Goal: Task Accomplishment & Management: Complete application form

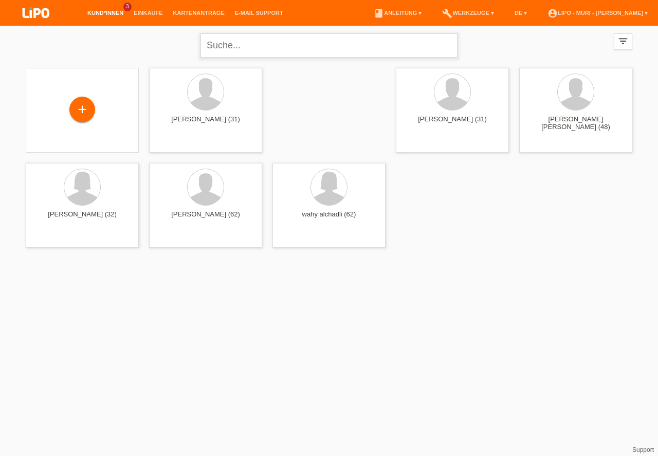
click at [314, 51] on input "text" at bounding box center [329, 45] width 257 height 24
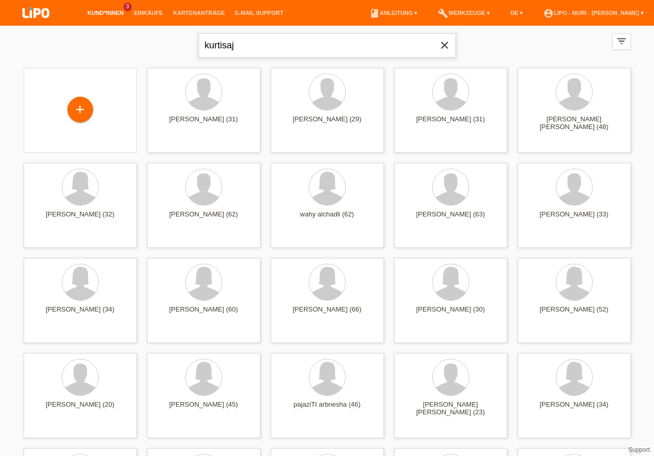
type input "kurtisaj"
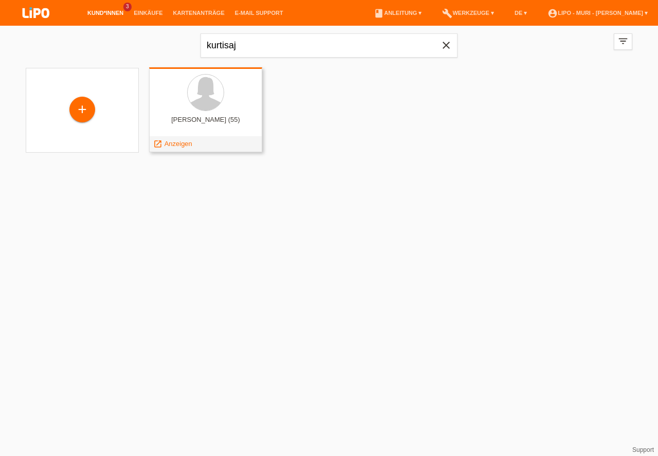
click at [215, 124] on div "elife kurtisaj (55)" at bounding box center [205, 124] width 97 height 16
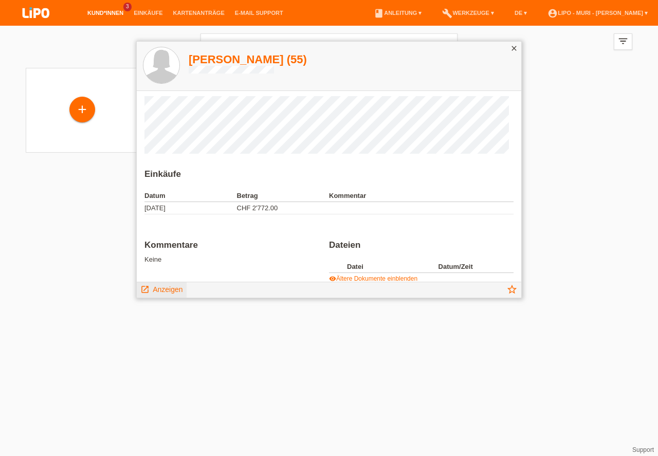
click at [167, 290] on span "Anzeigen" at bounding box center [168, 290] width 30 height 8
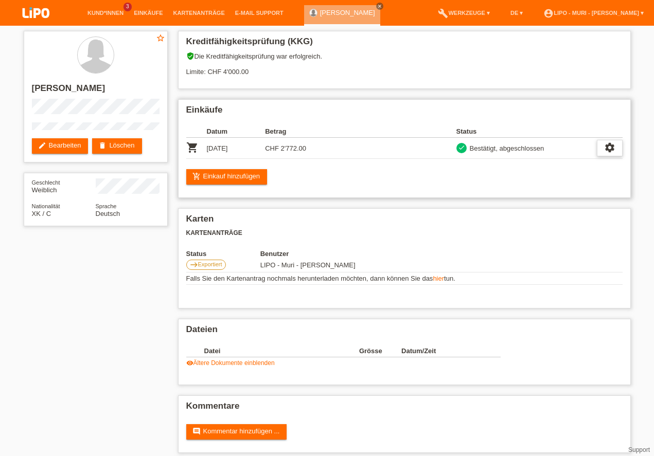
drag, startPoint x: 617, startPoint y: 148, endPoint x: 613, endPoint y: 152, distance: 5.5
click at [617, 150] on div "settings" at bounding box center [610, 148] width 26 height 16
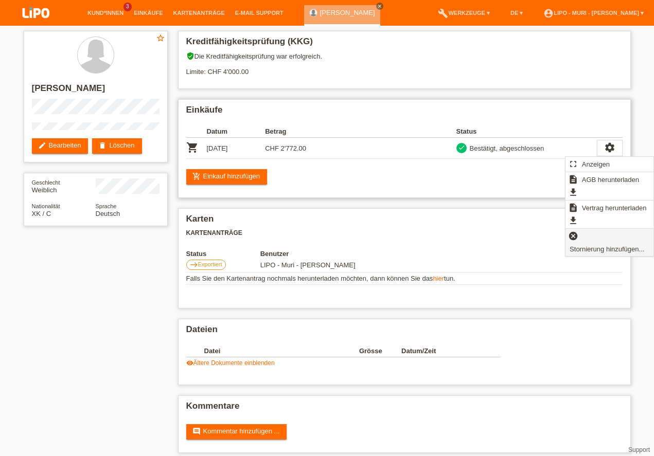
click at [577, 248] on span "Stornierung hinzufügen..." at bounding box center [607, 249] width 78 height 12
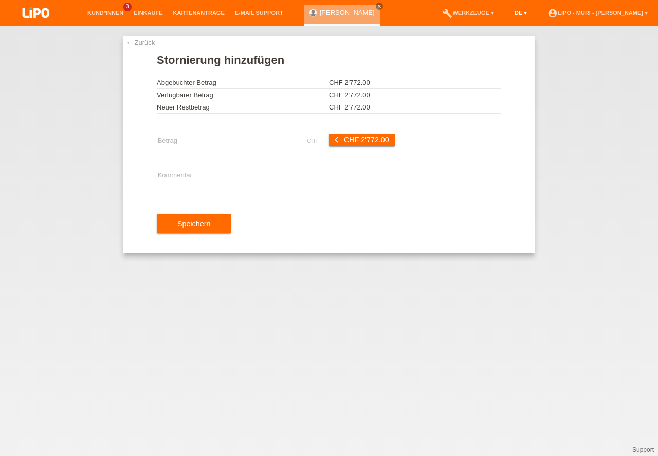
click at [510, 12] on link "DE ▾" at bounding box center [521, 13] width 23 height 6
click at [490, 41] on span "Français" at bounding box center [483, 39] width 29 height 12
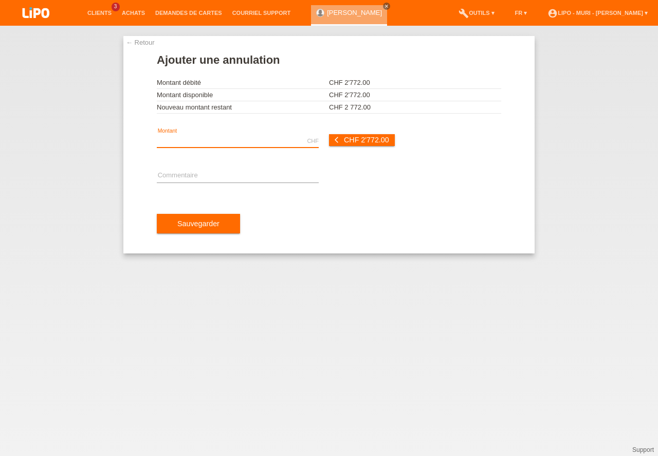
click at [201, 140] on input "text" at bounding box center [238, 141] width 162 height 13
click at [141, 43] on link "← Retour" at bounding box center [140, 43] width 29 height 8
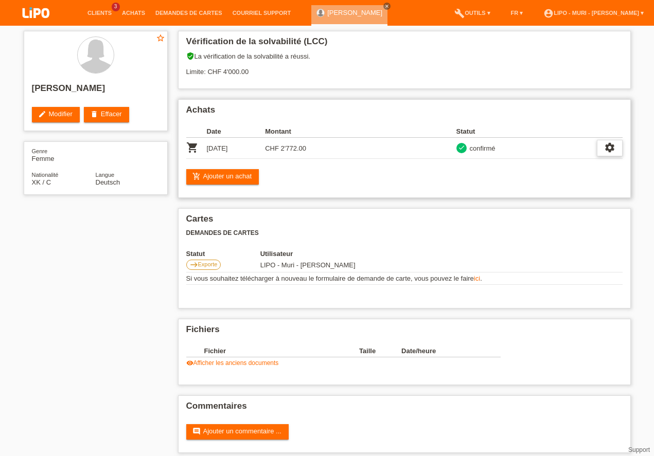
click at [607, 146] on icon "settings" at bounding box center [609, 147] width 11 height 11
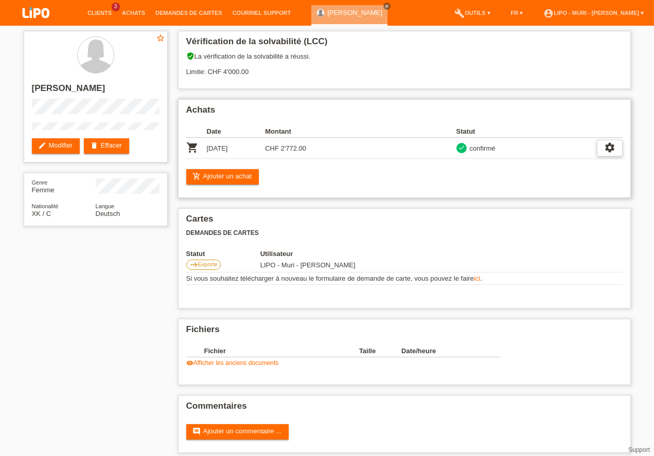
click at [612, 145] on icon "settings" at bounding box center [609, 147] width 11 height 11
click at [612, 148] on icon "settings" at bounding box center [609, 147] width 11 height 11
click at [555, 210] on span "Ajouter une annulation..." at bounding box center [577, 210] width 76 height 12
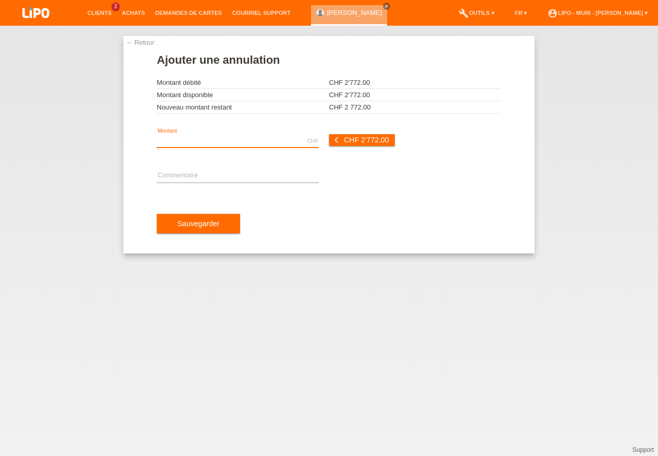
click at [196, 143] on input "text" at bounding box center [238, 141] width 162 height 13
type input "2772.00"
click at [186, 175] on input "text" at bounding box center [238, 176] width 162 height 13
type input "n"
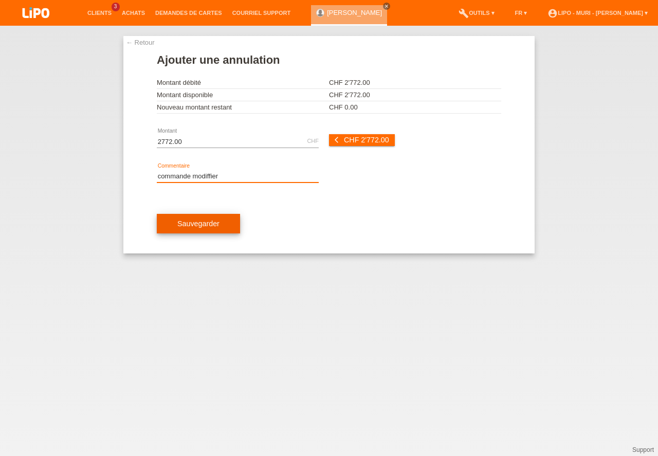
type input "commande modiffier"
click at [216, 220] on button "Sauvegarder" at bounding box center [198, 224] width 83 height 20
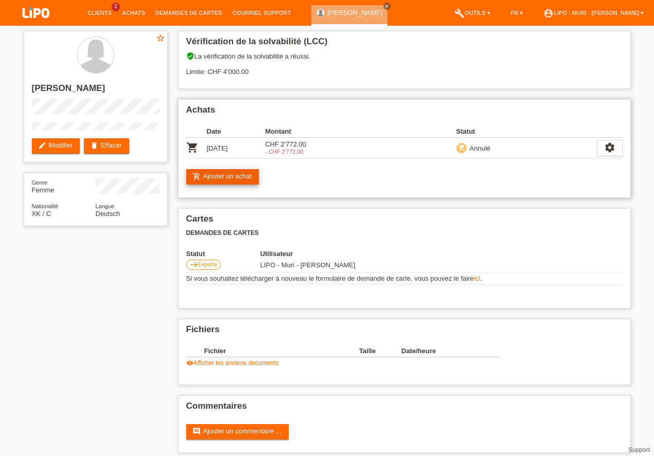
click at [226, 174] on link "add_shopping_cart Ajouter un achat" at bounding box center [222, 176] width 73 height 15
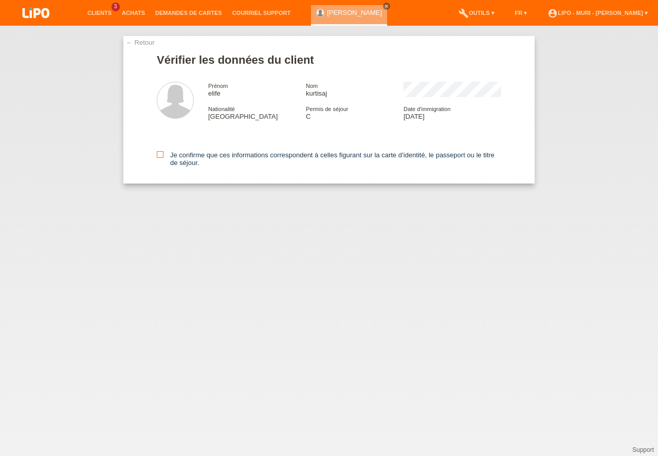
click at [163, 154] on icon at bounding box center [160, 154] width 7 height 7
click at [163, 154] on input "Je confirme que ces informations correspondent à celles figurant sur la carte d…" at bounding box center [160, 154] width 7 height 7
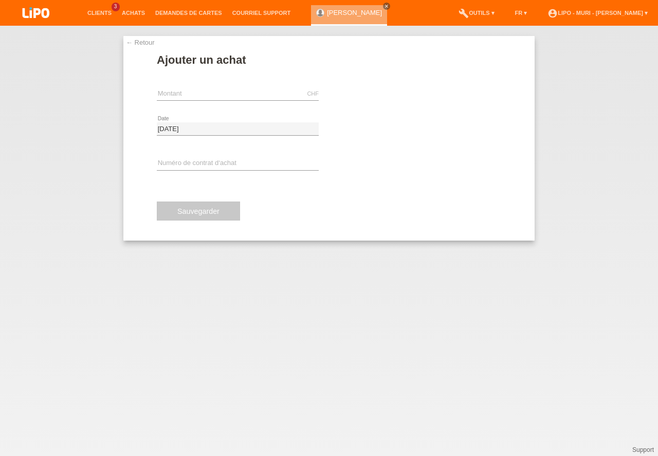
type input "v"
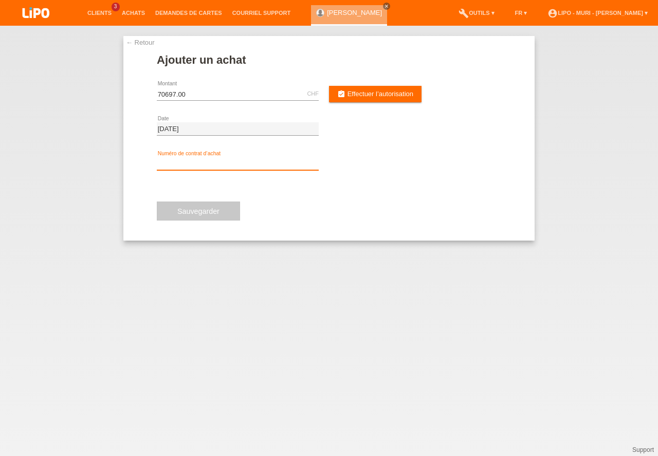
click at [200, 163] on input "text" at bounding box center [238, 163] width 162 height 13
drag, startPoint x: 197, startPoint y: 95, endPoint x: 84, endPoint y: 88, distance: 112.9
click at [157, 88] on input "70697.00" at bounding box center [238, 93] width 162 height 13
type input "2572.00"
click at [165, 165] on input "text" at bounding box center [238, 163] width 162 height 13
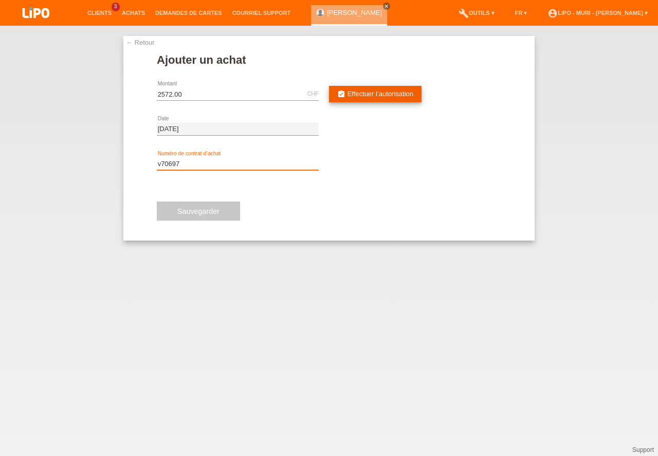
type input "v70697"
click at [397, 90] on link "assignment_turned_in Effectuer l’autorisation" at bounding box center [375, 94] width 93 height 16
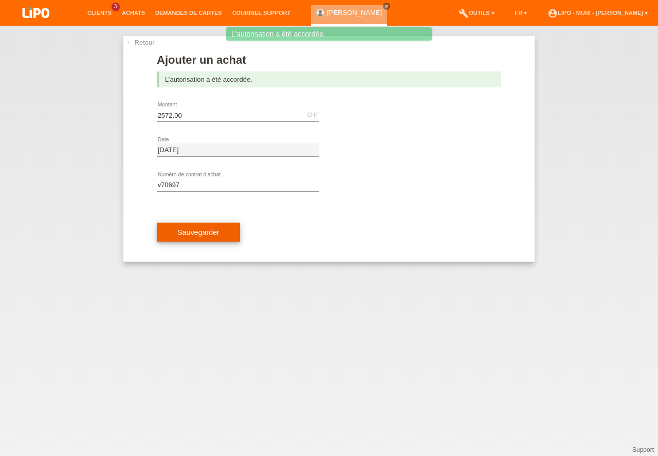
click at [199, 235] on button "Sauvegarder" at bounding box center [198, 233] width 83 height 20
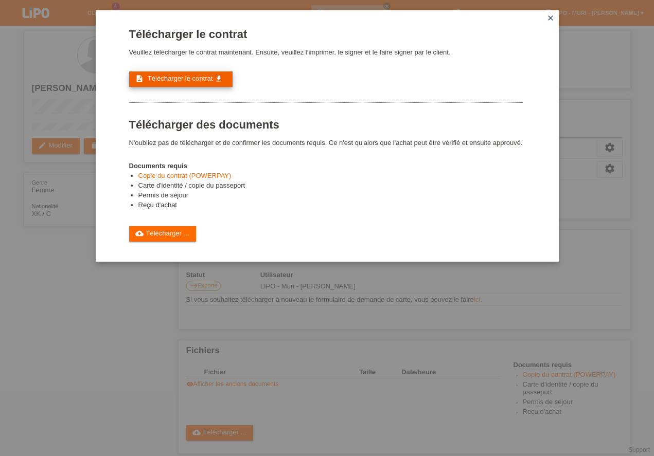
click at [182, 77] on span "Télécharger le contrat" at bounding box center [180, 79] width 65 height 8
click at [176, 239] on link "cloud_upload Télécharger ..." at bounding box center [162, 233] width 67 height 15
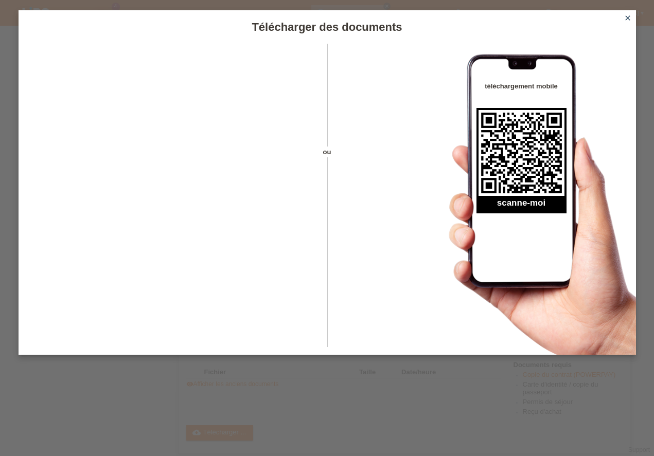
click at [629, 21] on icon "close" at bounding box center [627, 18] width 8 height 8
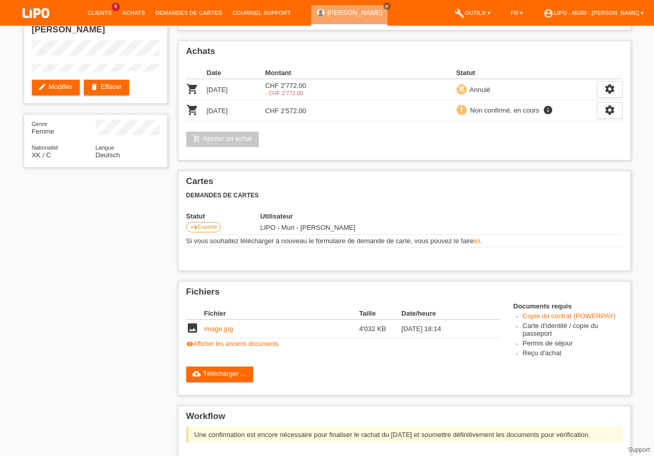
scroll to position [171, 0]
click at [213, 281] on div "Fichiers Fichier Taille Date/heure image image.jpg 4'032 KB 22.08.2025 18:14 de…" at bounding box center [404, 338] width 453 height 114
click at [223, 341] on link "visibility Afficher les anciens documents" at bounding box center [232, 344] width 93 height 7
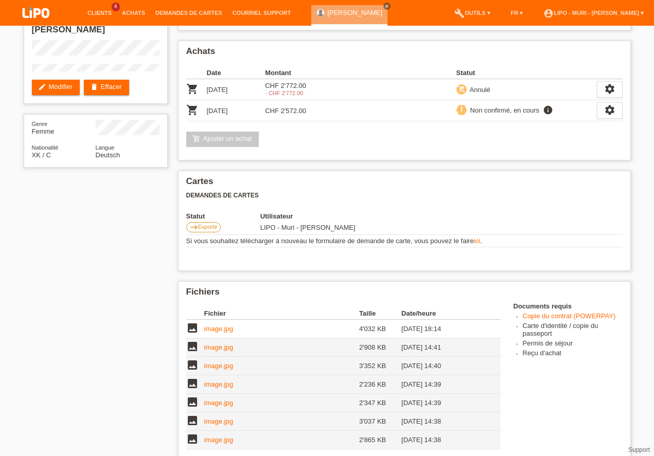
scroll to position [264, 0]
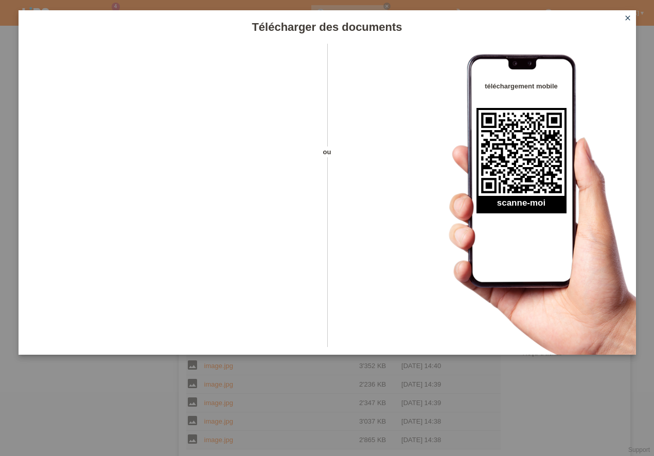
click at [626, 17] on icon "close" at bounding box center [627, 18] width 8 height 8
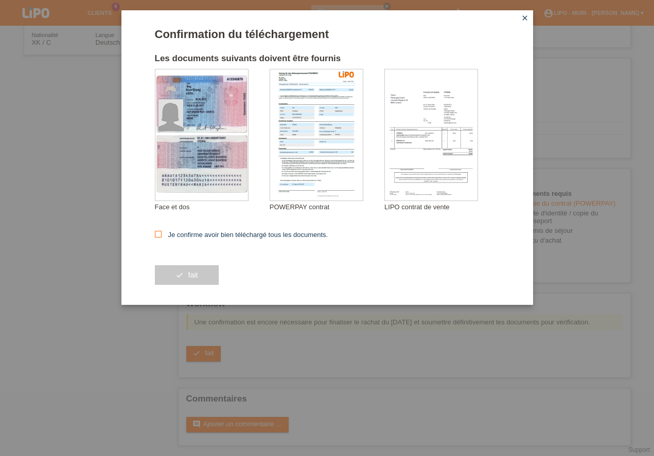
scroll to position [171, 0]
click at [156, 233] on icon at bounding box center [158, 234] width 7 height 7
click at [156, 233] on input "Je confirme avoir bien téléchargé tous les documents." at bounding box center [158, 234] width 7 height 7
checkbox input "true"
click at [178, 269] on button "check fait" at bounding box center [187, 275] width 64 height 20
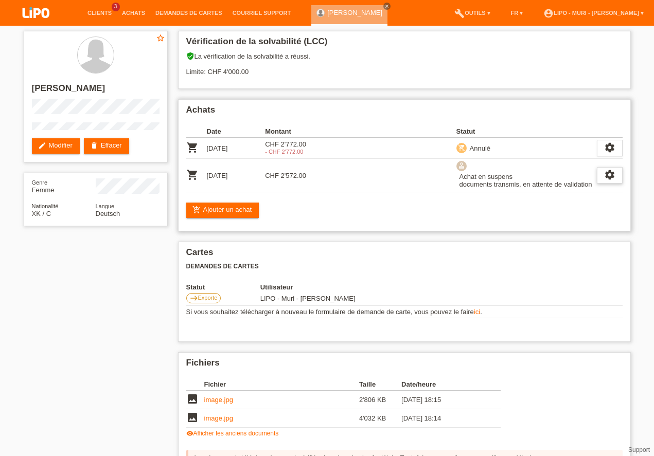
click at [608, 179] on icon "settings" at bounding box center [609, 174] width 11 height 11
click at [609, 174] on icon "settings" at bounding box center [609, 174] width 11 height 11
click at [532, 278] on div "Cartes Demandes de cartes Statut Utilisateur east Exporte LIPO - Muri - Biljana…" at bounding box center [404, 292] width 453 height 100
click at [100, 11] on link "Clients" at bounding box center [99, 13] width 34 height 6
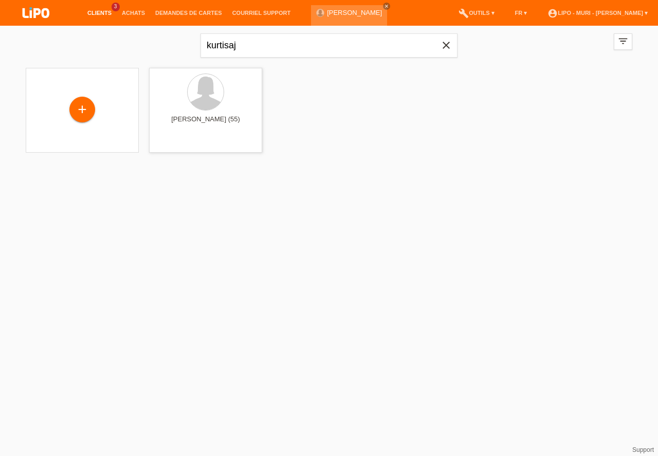
click at [105, 15] on link "Clients" at bounding box center [99, 13] width 34 height 6
click at [98, 13] on link "Clients" at bounding box center [99, 13] width 34 height 6
click at [446, 45] on icon "close" at bounding box center [446, 45] width 12 height 12
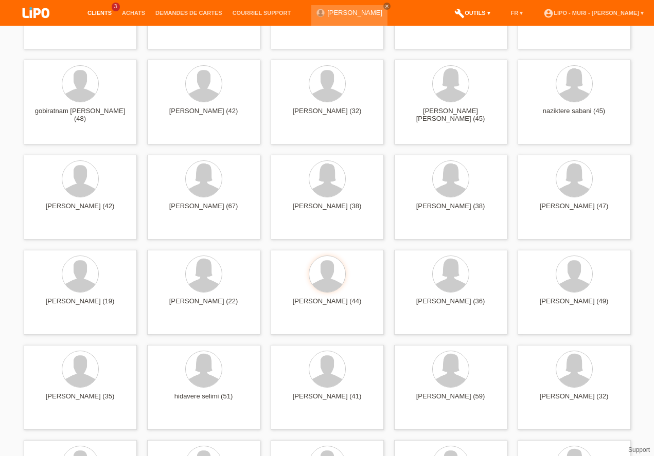
scroll to position [2841, 0]
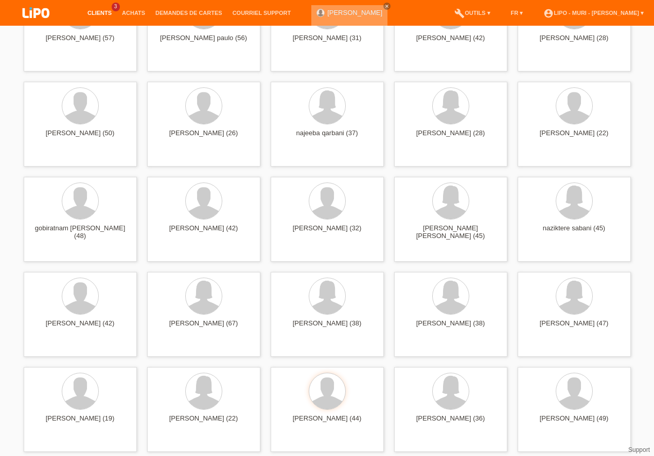
click at [334, 14] on link "[PERSON_NAME]" at bounding box center [354, 13] width 55 height 8
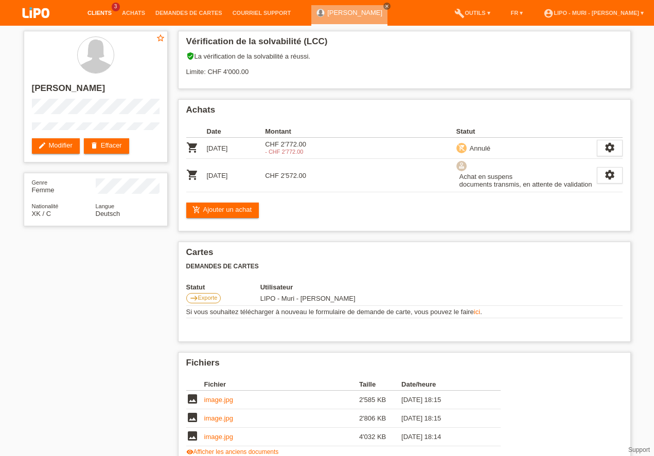
click at [106, 15] on link "Clients" at bounding box center [99, 13] width 34 height 6
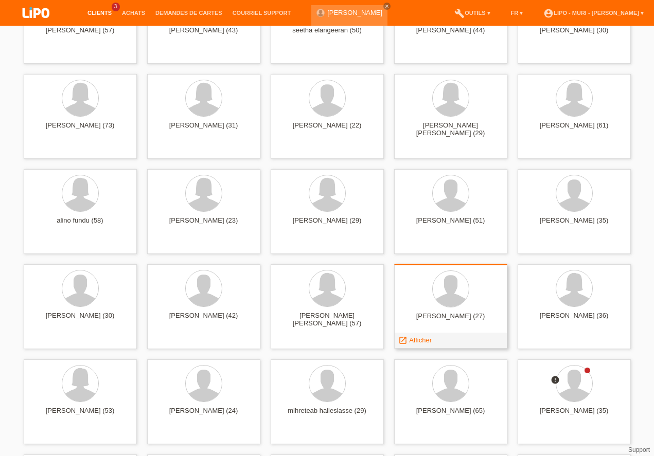
scroll to position [909, 0]
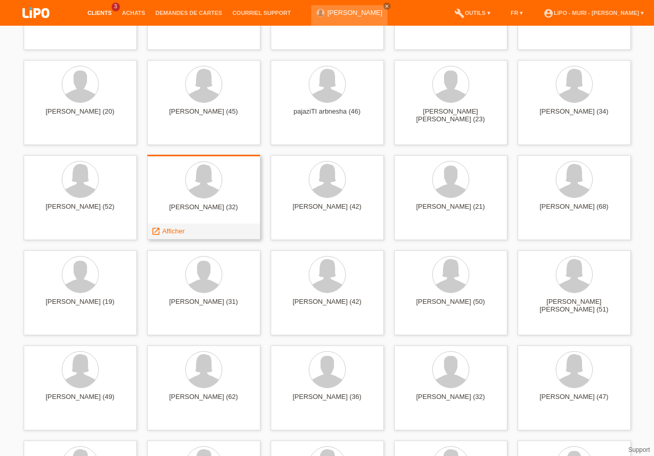
scroll to position [235, 0]
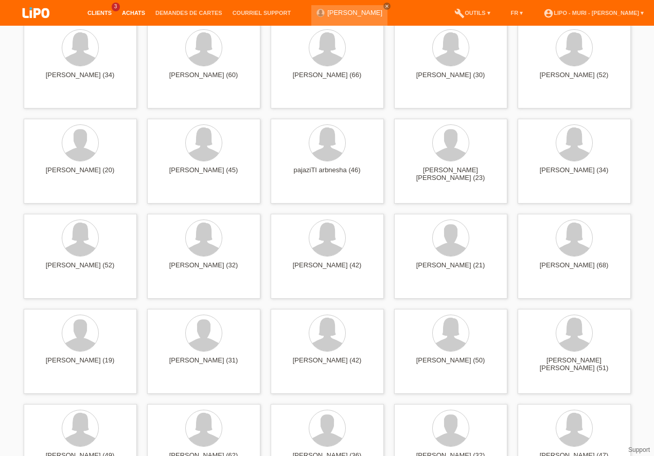
click at [128, 12] on link "Achats" at bounding box center [133, 13] width 33 height 6
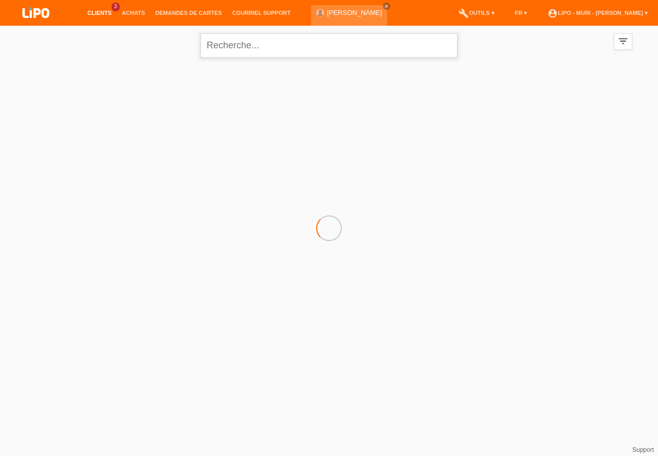
click at [240, 52] on input "text" at bounding box center [329, 45] width 257 height 24
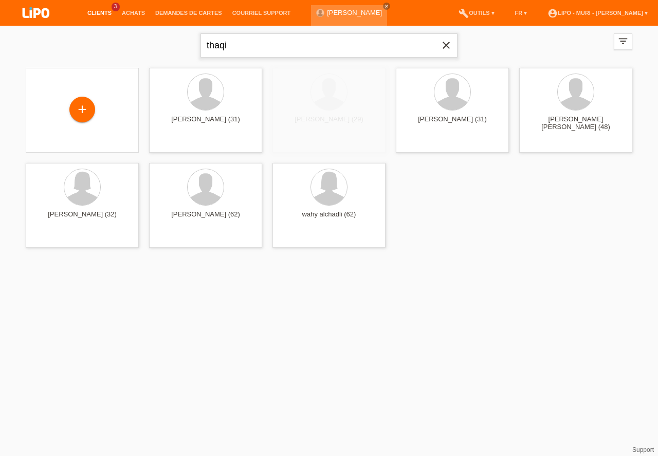
type input "thaqi"
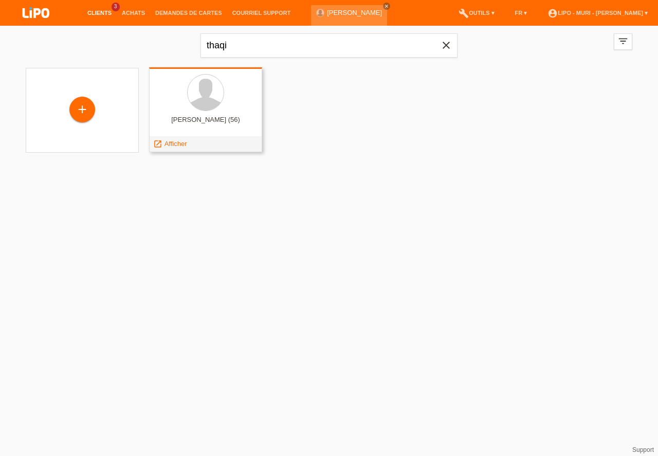
click at [208, 121] on div "arsim thaqi (56)" at bounding box center [205, 124] width 97 height 16
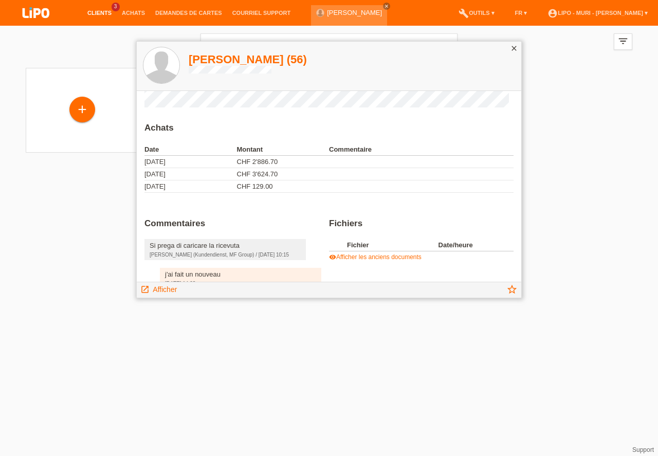
scroll to position [70, 0]
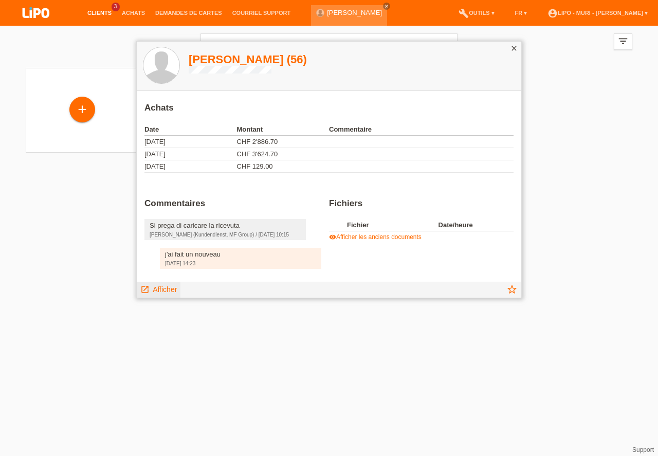
click at [168, 286] on span "Afficher" at bounding box center [165, 290] width 24 height 8
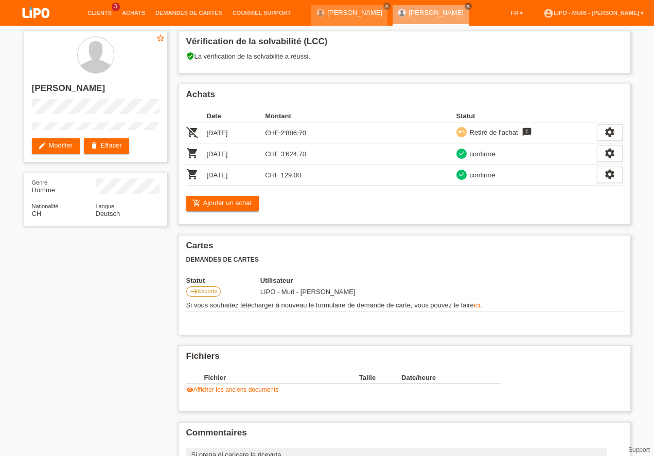
click at [213, 390] on link "visibility Afficher les anciens documents" at bounding box center [232, 389] width 93 height 7
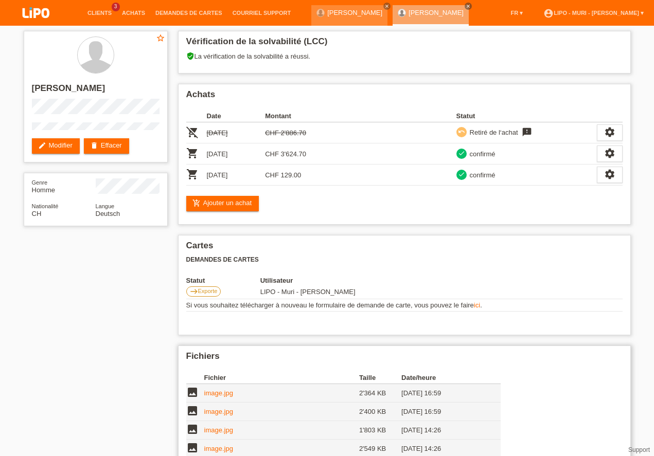
click at [219, 391] on link "image.jpg" at bounding box center [218, 393] width 29 height 8
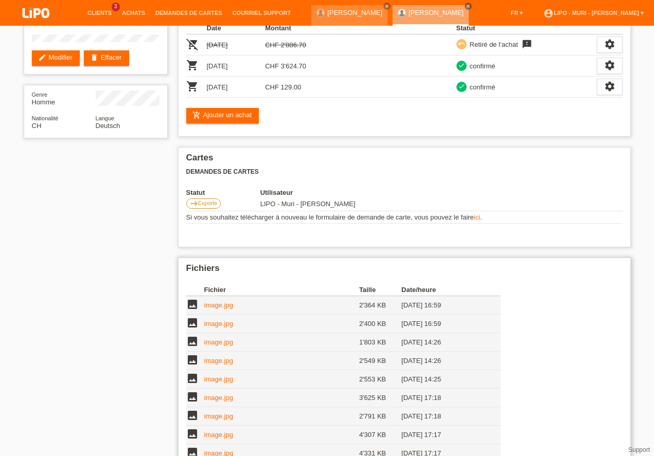
click at [224, 398] on link "image.jpg" at bounding box center [218, 398] width 29 height 8
click at [215, 363] on link "image.jpg" at bounding box center [218, 361] width 29 height 8
